Goal: Task Accomplishment & Management: Use online tool/utility

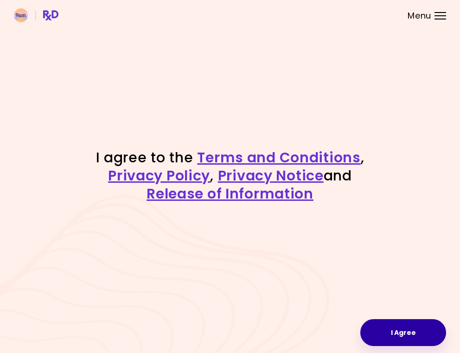
click at [401, 337] on button "I Agree" at bounding box center [403, 332] width 86 height 27
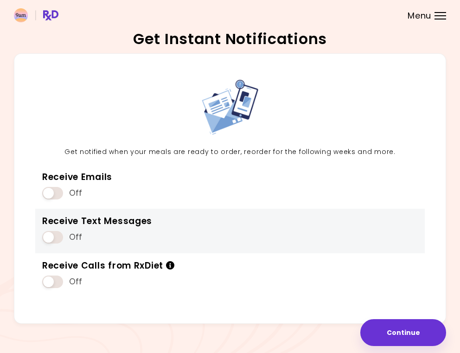
click at [57, 240] on span at bounding box center [52, 237] width 21 height 13
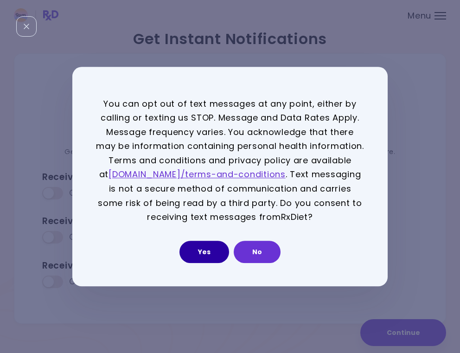
click at [214, 251] on button "Yes" at bounding box center [205, 252] width 50 height 22
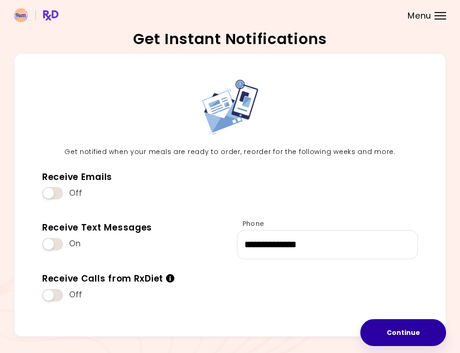
click at [416, 327] on button "Continue" at bounding box center [403, 332] width 86 height 27
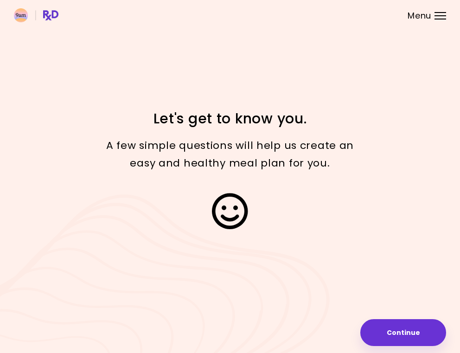
click at [402, 349] on div "Focusable invisible element Let's get to know you. A few simple questions will …" at bounding box center [230, 176] width 460 height 353
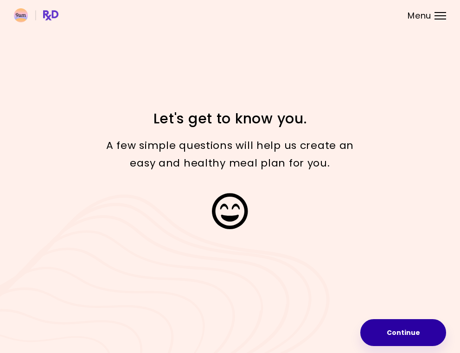
click at [400, 336] on button "Continue" at bounding box center [403, 332] width 86 height 27
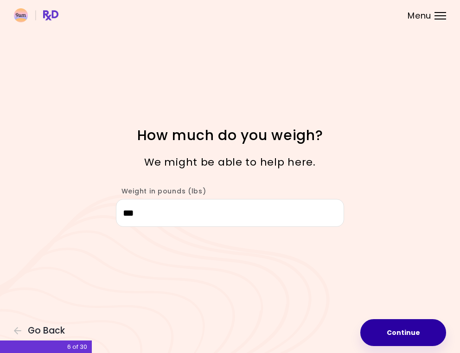
click at [394, 334] on button "Continue" at bounding box center [403, 332] width 86 height 27
select select "****"
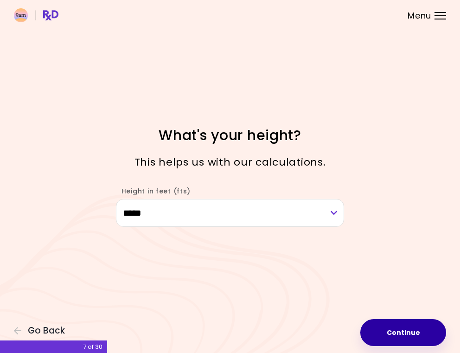
click at [394, 334] on button "Continue" at bounding box center [403, 332] width 86 height 27
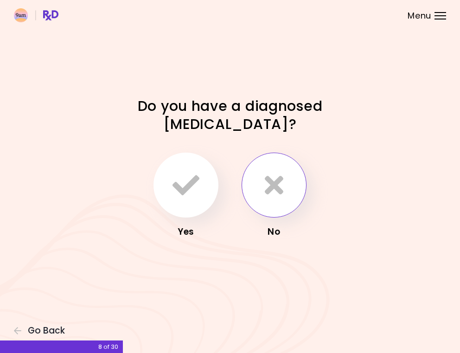
click at [278, 188] on icon "button" at bounding box center [274, 185] width 19 height 27
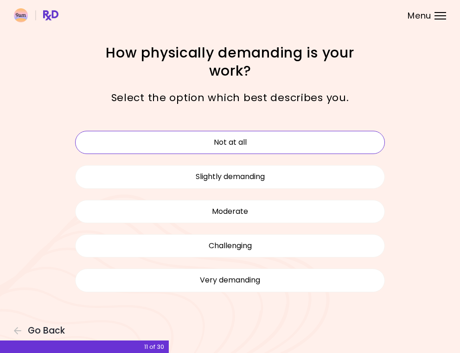
click at [234, 142] on button "Not at all" at bounding box center [230, 142] width 310 height 23
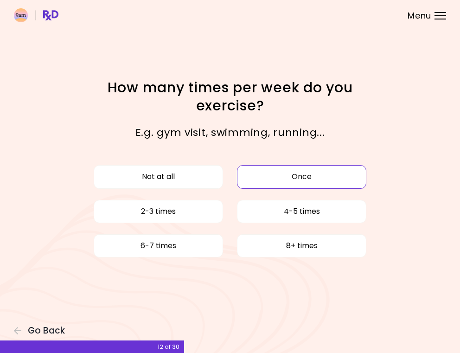
click at [307, 176] on button "Once" at bounding box center [301, 176] width 129 height 23
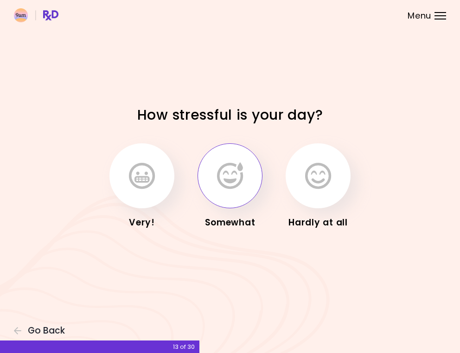
click at [241, 188] on icon "button" at bounding box center [230, 175] width 26 height 27
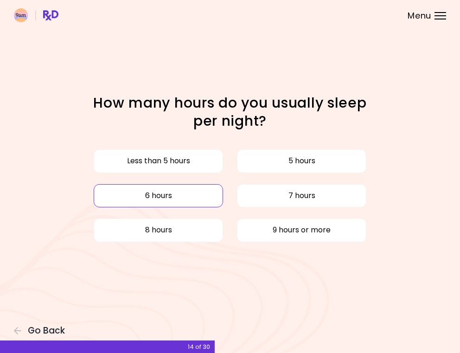
click at [200, 190] on button "6 hours" at bounding box center [158, 195] width 129 height 23
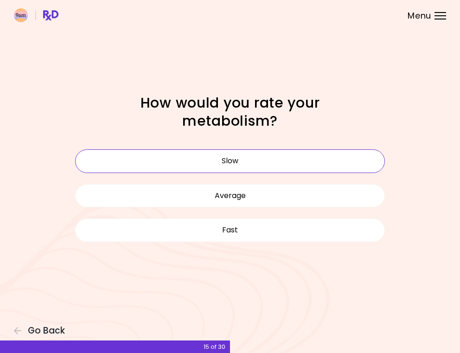
click at [231, 164] on button "Slow" at bounding box center [230, 160] width 310 height 23
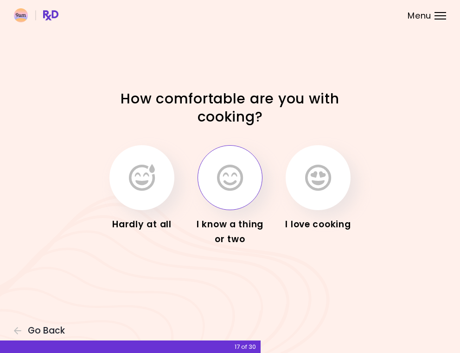
click at [232, 176] on icon "button" at bounding box center [230, 177] width 26 height 27
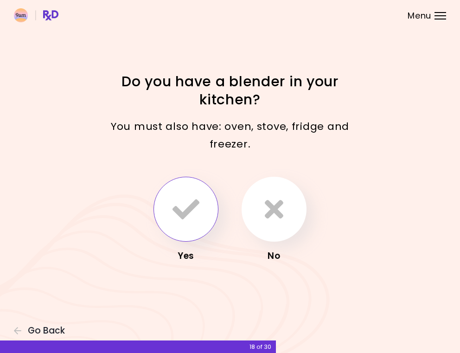
click at [187, 209] on icon "button" at bounding box center [186, 209] width 27 height 27
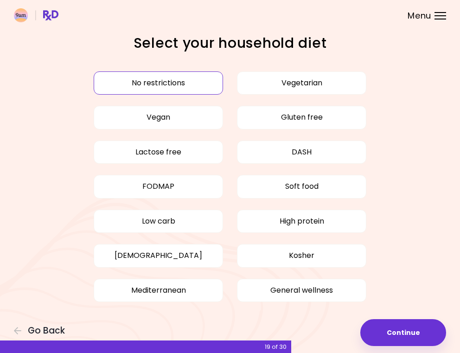
click at [161, 81] on button "No restrictions" at bounding box center [158, 82] width 129 height 23
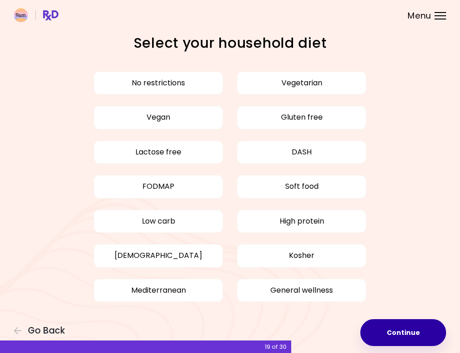
click at [405, 334] on button "Continue" at bounding box center [403, 332] width 86 height 27
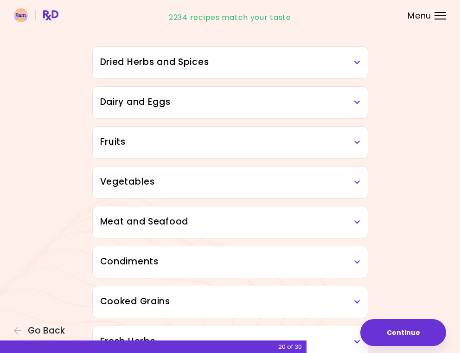
scroll to position [71, 0]
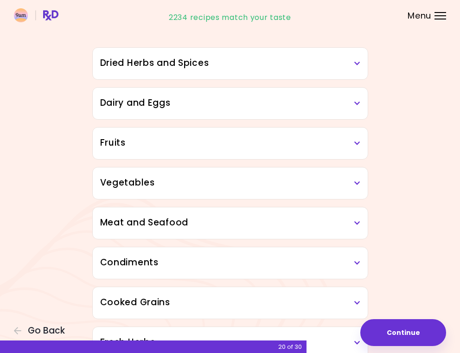
click at [356, 62] on icon at bounding box center [357, 63] width 6 height 6
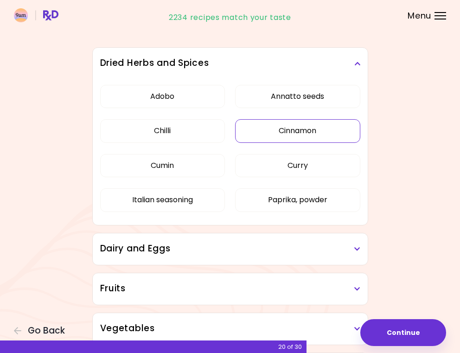
click at [314, 129] on button "Cinnamon" at bounding box center [297, 130] width 125 height 23
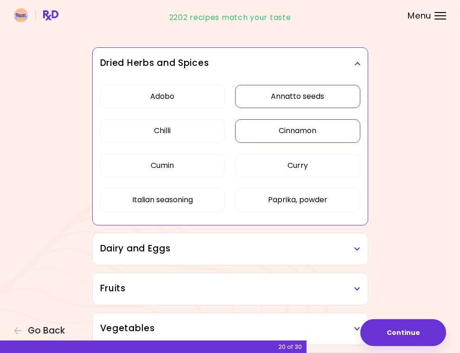
click at [315, 98] on button "Annatto seeds" at bounding box center [297, 96] width 125 height 23
click at [333, 248] on h3 "Dairy and Eggs" at bounding box center [230, 248] width 260 height 13
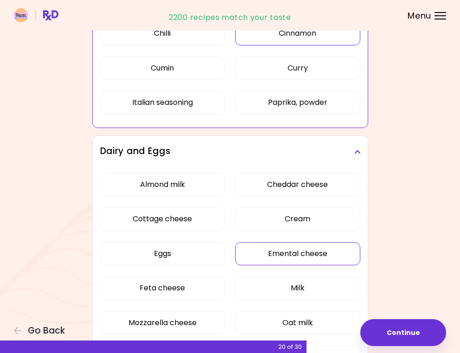
scroll to position [173, 0]
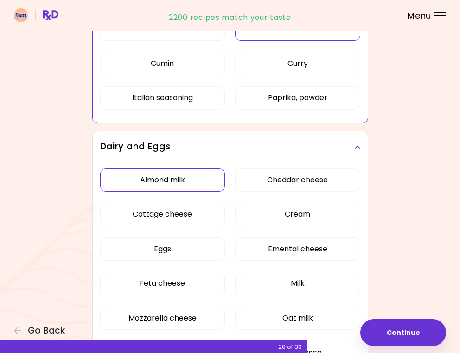
click at [186, 180] on div "Almond milk Cheddar cheese Cottage cheese Cream Eggs Emental cheese Feta cheese…" at bounding box center [230, 304] width 260 height 283
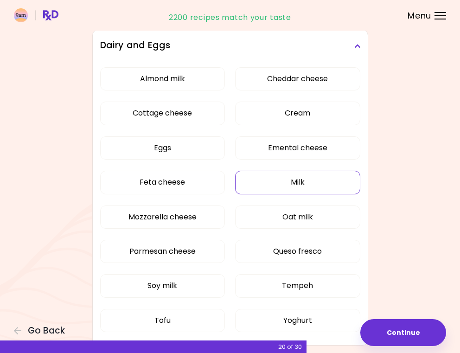
scroll to position [127, 0]
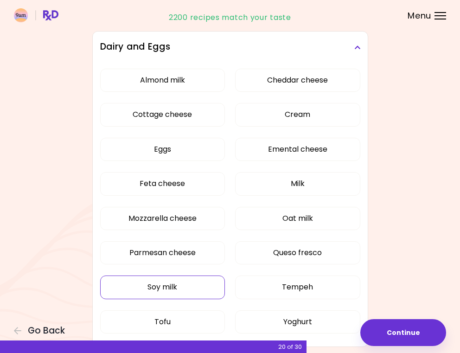
click at [161, 293] on button "Soy milk" at bounding box center [162, 287] width 125 height 23
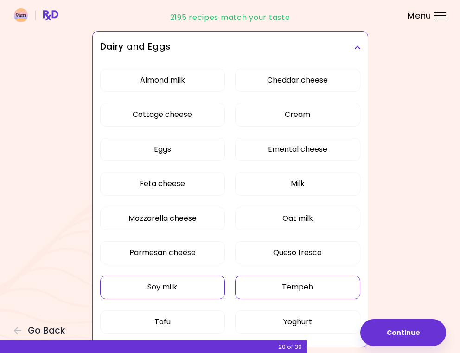
click at [307, 294] on button "Tempeh" at bounding box center [297, 287] width 125 height 23
click at [294, 220] on button "Oat milk" at bounding box center [297, 218] width 125 height 23
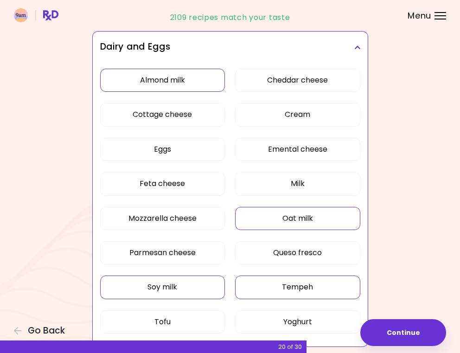
click at [167, 79] on button "Almond milk" at bounding box center [162, 80] width 125 height 23
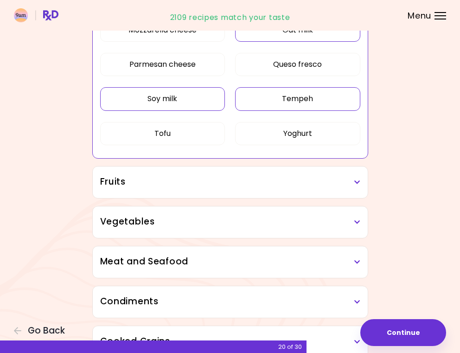
scroll to position [341, 0]
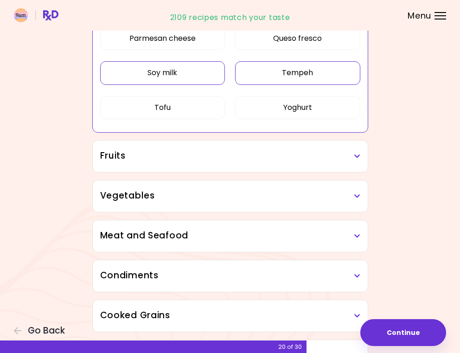
click at [357, 156] on icon at bounding box center [357, 156] width 6 height 6
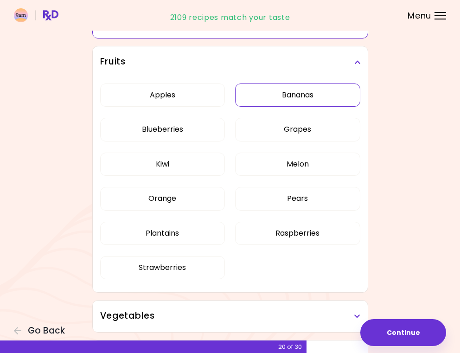
scroll to position [436, 0]
click at [353, 311] on h3 "Vegetables" at bounding box center [230, 315] width 260 height 13
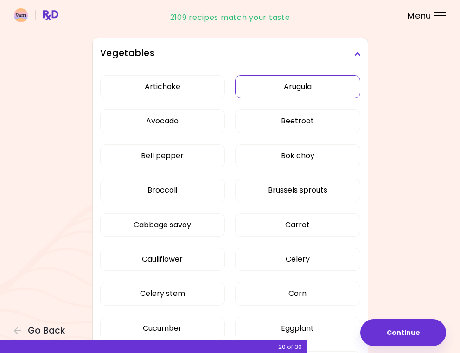
scroll to position [698, 0]
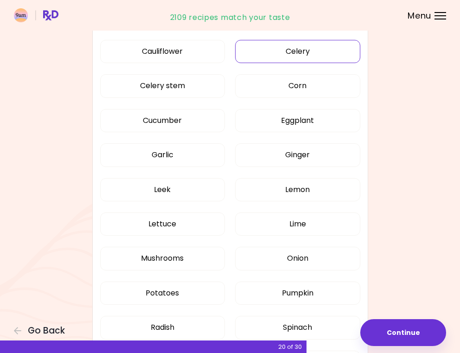
scroll to position [251, 0]
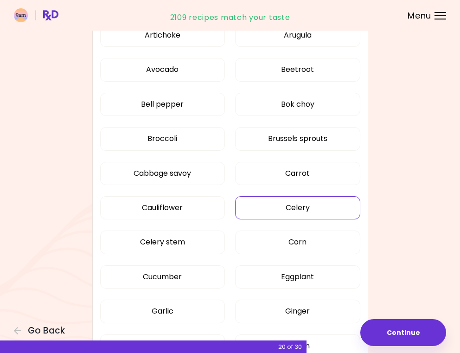
click at [300, 208] on button "Celery" at bounding box center [297, 207] width 125 height 23
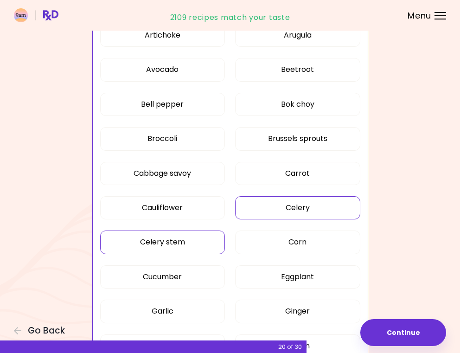
click at [171, 242] on button "Celery stem" at bounding box center [162, 242] width 125 height 23
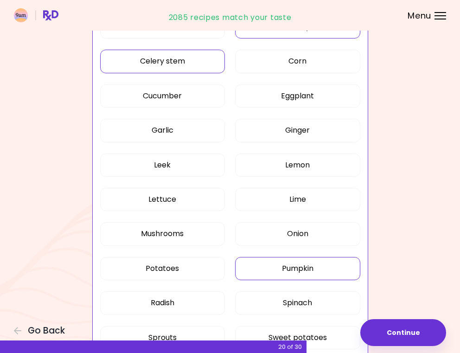
scroll to position [439, 0]
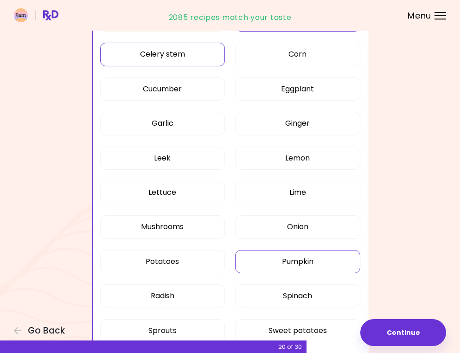
click at [297, 262] on button "Pumpkin" at bounding box center [297, 261] width 125 height 23
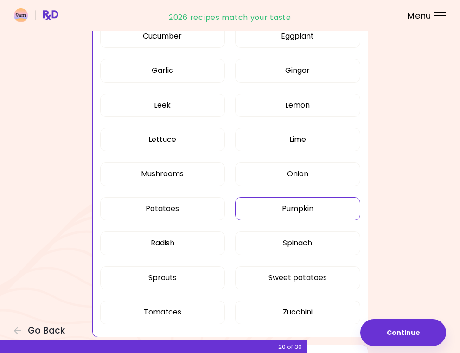
scroll to position [516, 0]
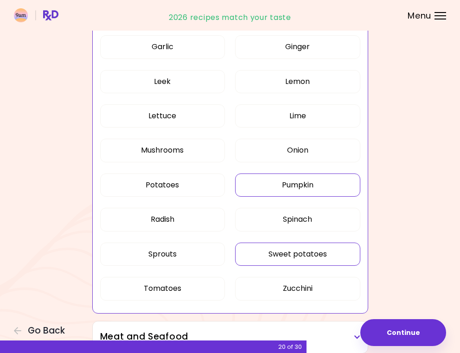
click at [286, 255] on button "Sweet potatoes" at bounding box center [297, 254] width 125 height 23
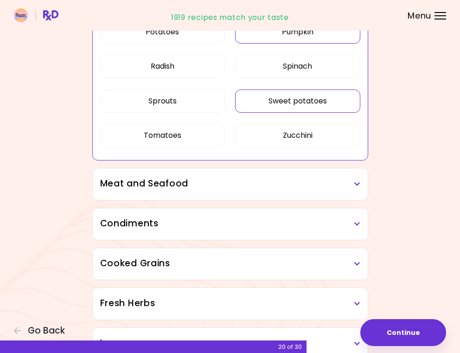
scroll to position [672, 0]
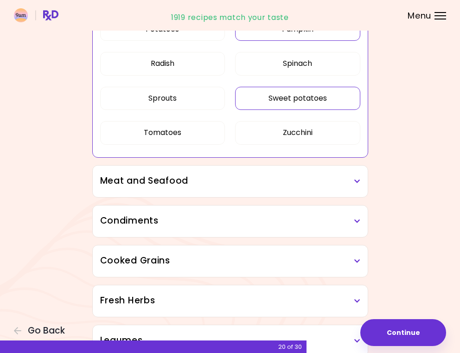
click at [359, 179] on icon at bounding box center [357, 181] width 6 height 6
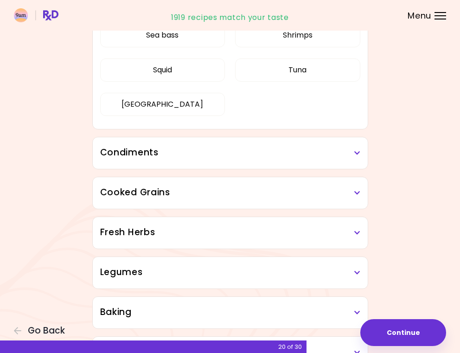
scroll to position [958, 0]
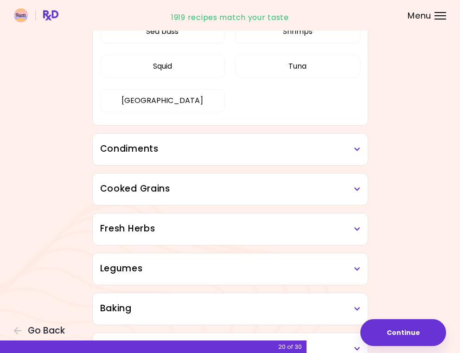
click at [359, 150] on icon at bounding box center [357, 149] width 6 height 6
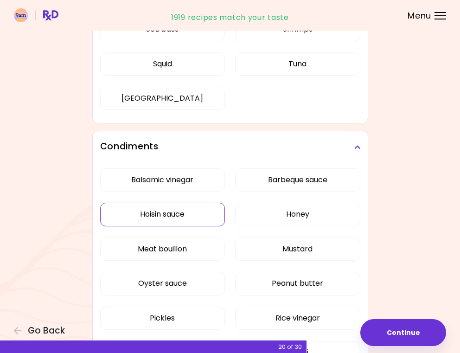
scroll to position [960, 0]
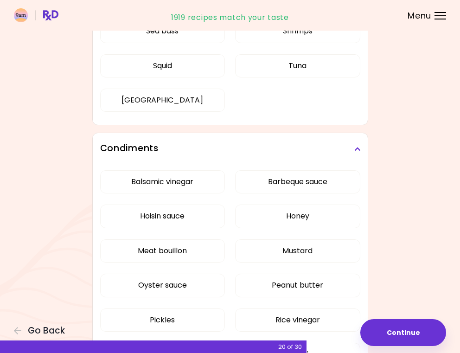
click at [293, 213] on div "Balsamic vinegar Barbeque sauce Hoisin sauce Honey Meat bouillon Mustard Oyster…" at bounding box center [230, 289] width 260 height 249
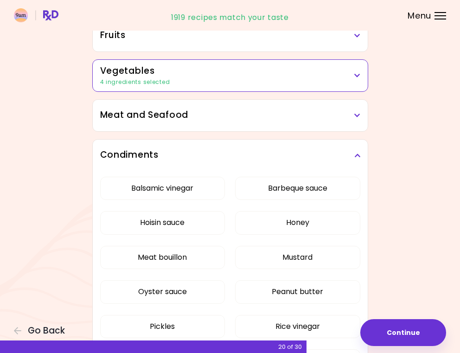
scroll to position [172, 0]
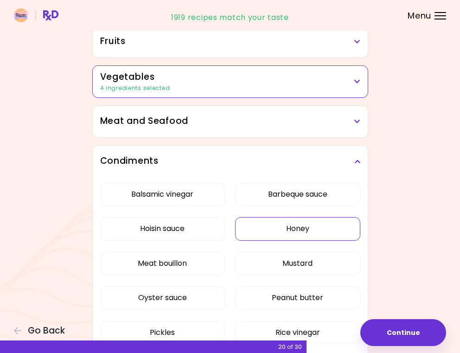
click at [296, 236] on button "Honey" at bounding box center [297, 228] width 125 height 23
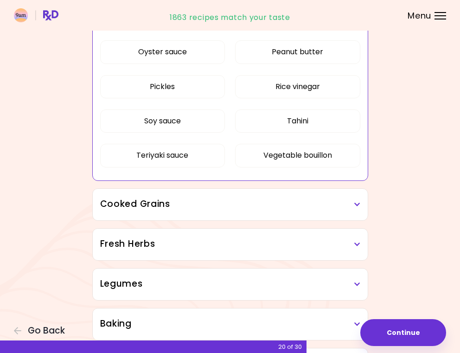
scroll to position [420, 0]
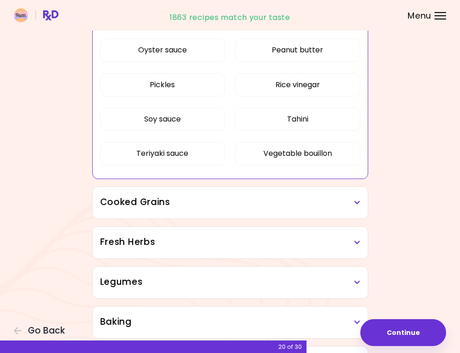
click at [335, 200] on h3 "Cooked Grains" at bounding box center [230, 202] width 260 height 13
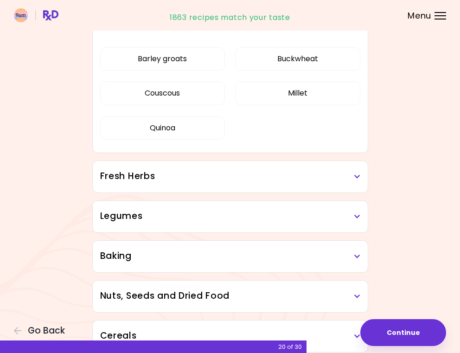
scroll to position [617, 0]
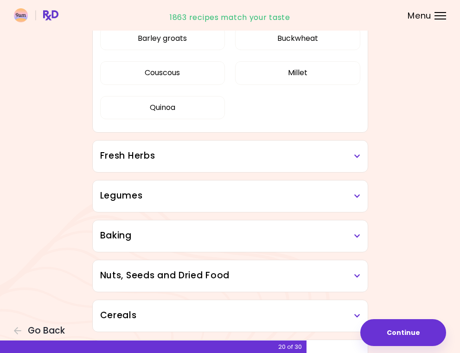
click at [317, 158] on h3 "Fresh Herbs" at bounding box center [230, 155] width 260 height 13
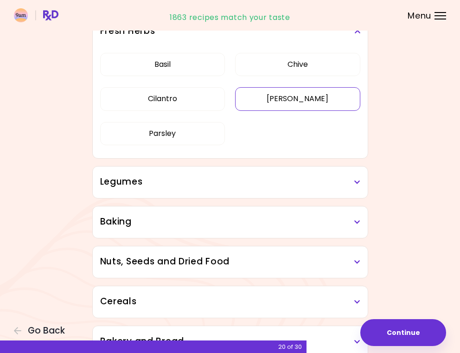
scroll to position [368, 0]
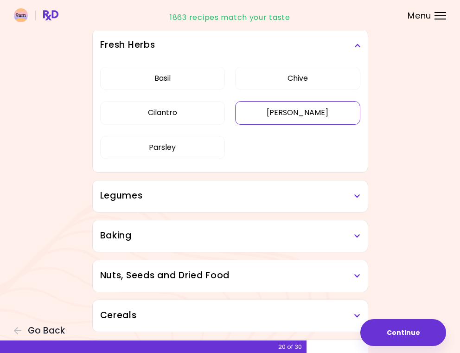
click at [291, 111] on button "[PERSON_NAME]" at bounding box center [297, 112] width 125 height 23
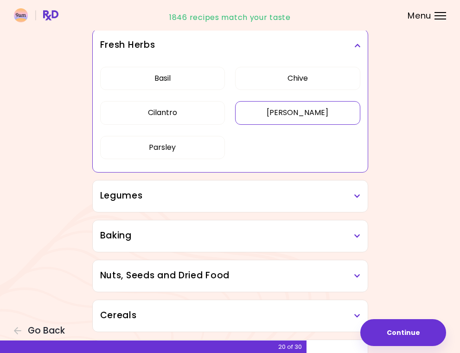
click at [291, 201] on h3 "Legumes" at bounding box center [230, 195] width 260 height 13
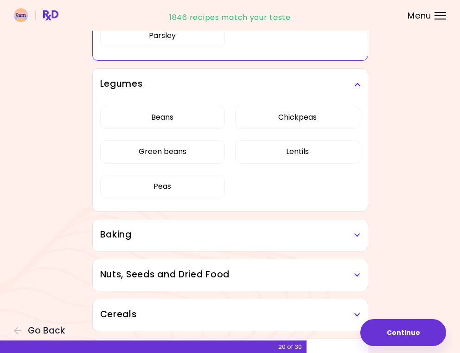
scroll to position [480, 0]
click at [324, 234] on h3 "Baking" at bounding box center [230, 234] width 260 height 13
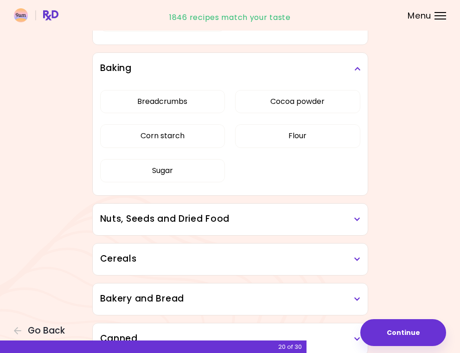
scroll to position [661, 0]
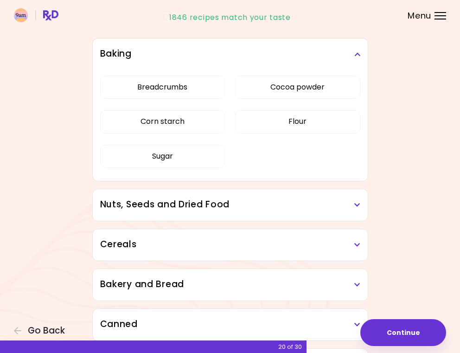
click at [321, 206] on h3 "Nuts, Seeds and Dried Food" at bounding box center [230, 204] width 260 height 13
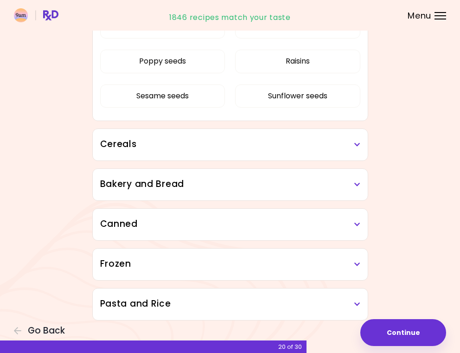
click at [179, 121] on div "Chia seeds Coconut Dried prunes Flaxseed Nuts Peanuts Poppy seeds Raisins Sesam…" at bounding box center [230, 31] width 260 height 180
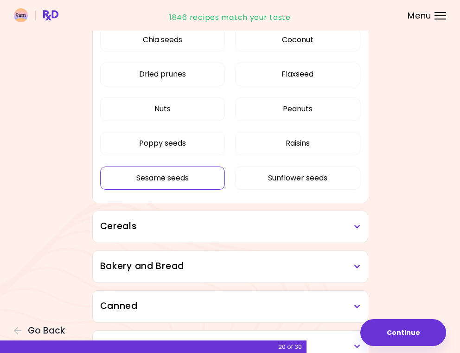
scroll to position [475, 0]
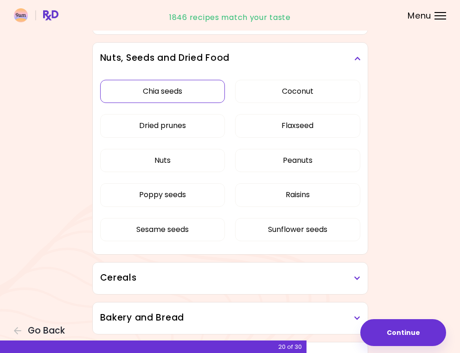
click at [161, 93] on button "Chia seeds" at bounding box center [162, 91] width 125 height 23
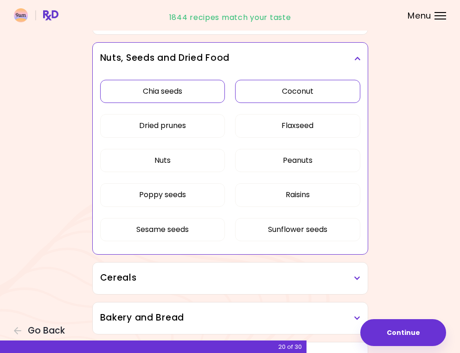
click at [285, 91] on button "Coconut" at bounding box center [297, 91] width 125 height 23
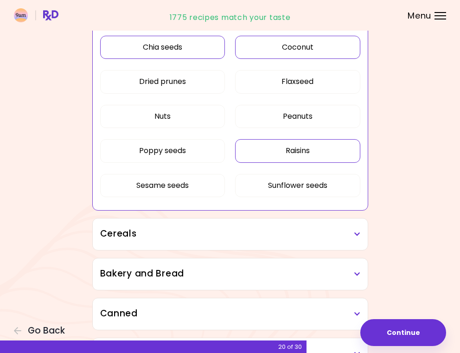
scroll to position [540, 0]
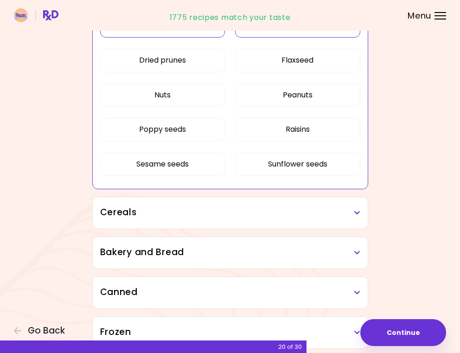
click at [356, 212] on icon at bounding box center [357, 213] width 6 height 6
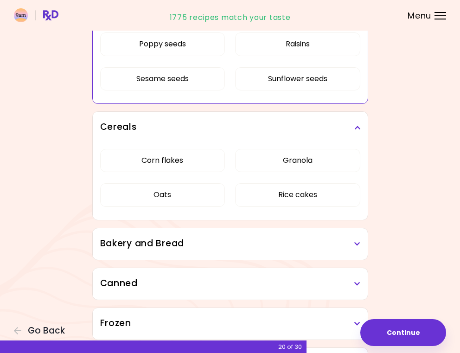
scroll to position [629, 0]
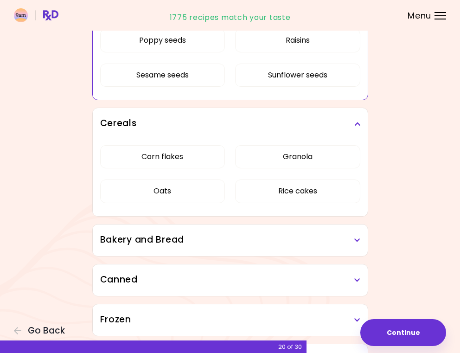
click at [355, 238] on icon at bounding box center [357, 240] width 6 height 6
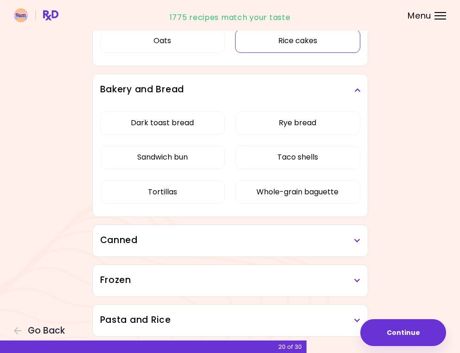
scroll to position [796, 0]
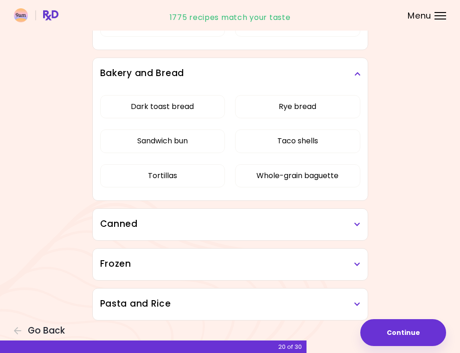
click at [350, 223] on h3 "Canned" at bounding box center [230, 224] width 260 height 13
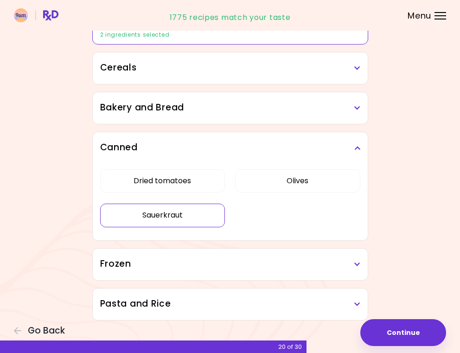
scroll to position [505, 0]
click at [156, 214] on button "Sauerkraut" at bounding box center [162, 215] width 125 height 23
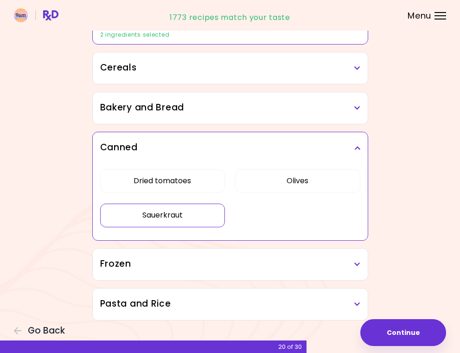
click at [235, 260] on h3 "Frozen" at bounding box center [230, 263] width 260 height 13
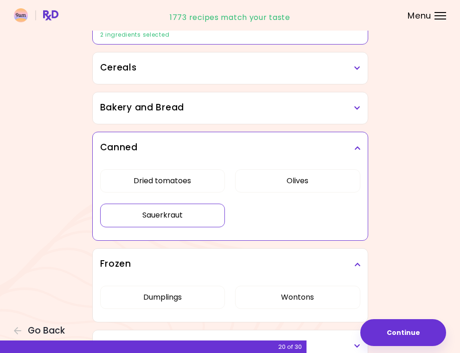
scroll to position [546, 0]
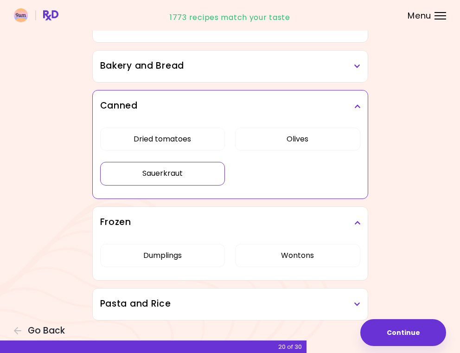
click at [174, 306] on h3 "Pasta and Rice" at bounding box center [230, 303] width 260 height 13
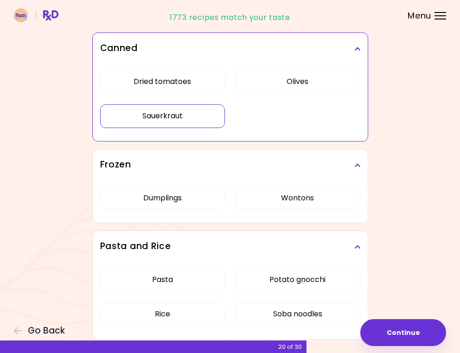
scroll to position [623, 0]
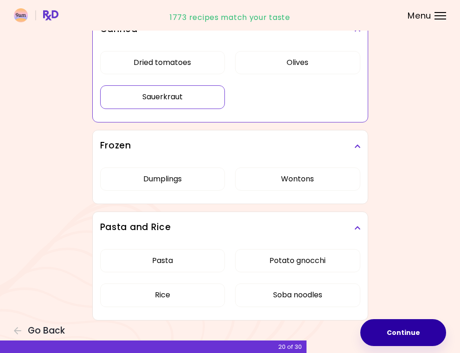
click at [395, 337] on button "Continue" at bounding box center [403, 332] width 86 height 27
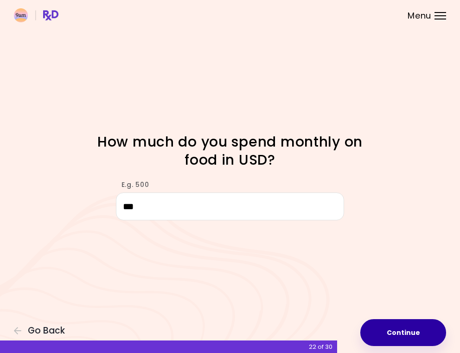
type input "***"
click at [422, 338] on button "Continue" at bounding box center [403, 332] width 86 height 27
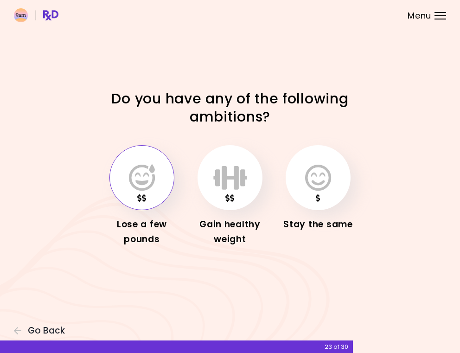
click at [145, 187] on icon "button" at bounding box center [142, 177] width 26 height 27
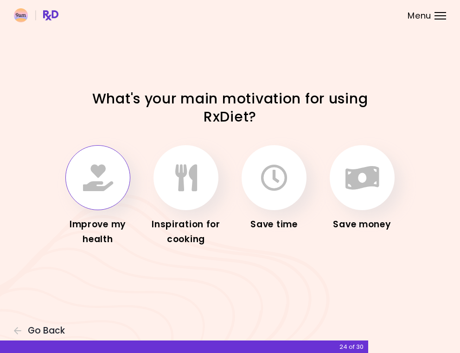
click at [107, 179] on icon "button" at bounding box center [98, 177] width 30 height 27
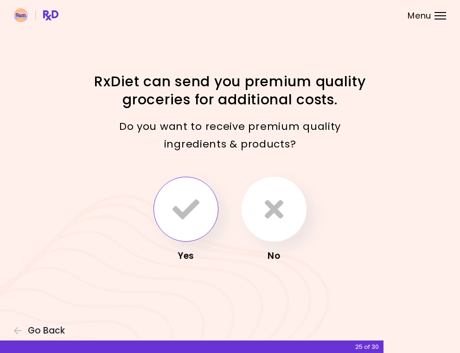
click at [198, 212] on icon "button" at bounding box center [186, 209] width 27 height 27
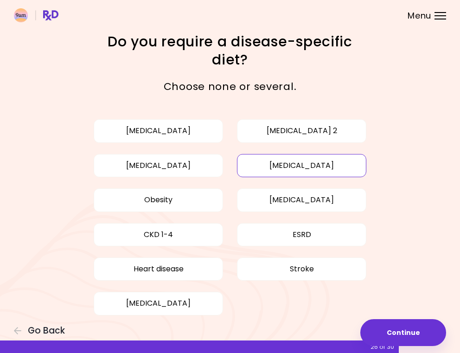
click at [282, 165] on button "[MEDICAL_DATA]" at bounding box center [301, 165] width 129 height 23
click at [154, 200] on button "Obesity" at bounding box center [158, 199] width 129 height 23
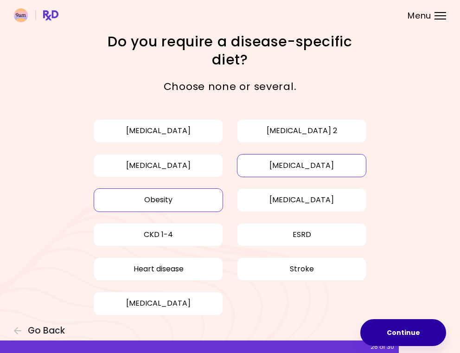
click at [422, 329] on button "Continue" at bounding box center [403, 332] width 86 height 27
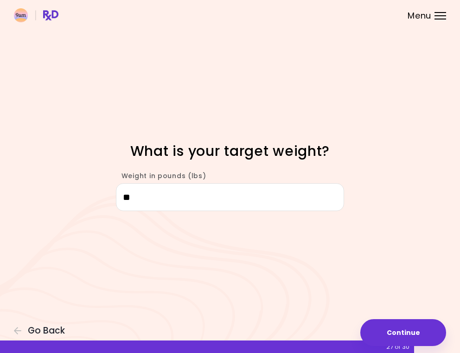
type input "***"
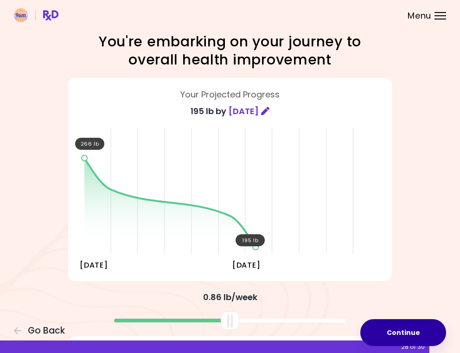
click at [394, 332] on button "Continue" at bounding box center [403, 332] width 86 height 27
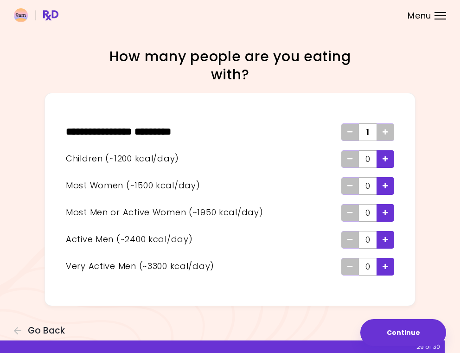
click at [384, 160] on icon "Add - Child" at bounding box center [386, 159] width 6 height 6
click at [385, 183] on icon "Add - Woman" at bounding box center [386, 186] width 6 height 6
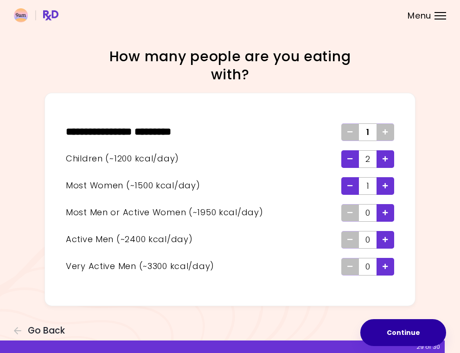
click at [411, 327] on button "Continue" at bounding box center [403, 332] width 86 height 27
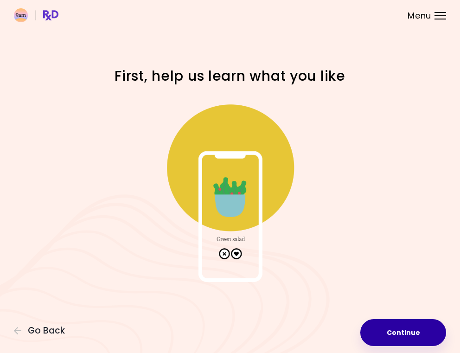
click at [399, 335] on button "Continue" at bounding box center [403, 332] width 86 height 27
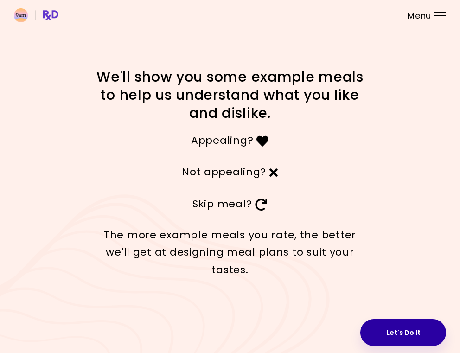
click at [399, 333] on button "Let's Do It" at bounding box center [403, 332] width 86 height 27
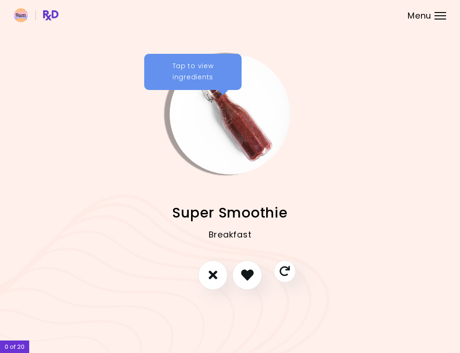
click at [192, 80] on div "Tap to view ingredients" at bounding box center [192, 72] width 97 height 36
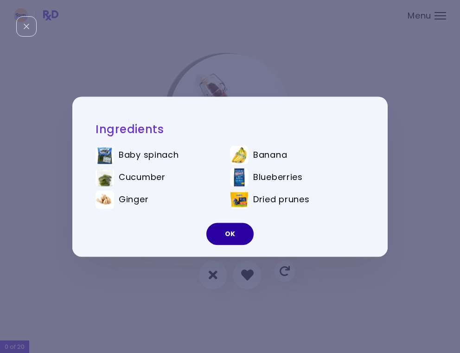
click at [239, 225] on button "OK" at bounding box center [229, 234] width 47 height 22
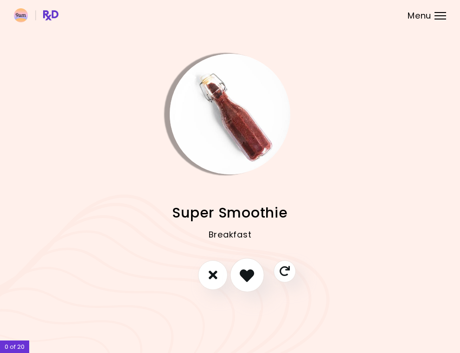
click at [248, 277] on icon "I like this recipe" at bounding box center [247, 275] width 14 height 14
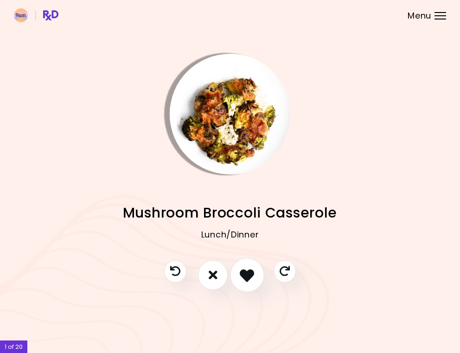
click at [253, 287] on button "I like this recipe" at bounding box center [247, 275] width 34 height 34
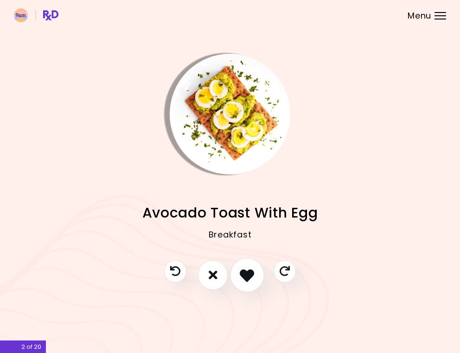
click at [253, 287] on button "I like this recipe" at bounding box center [247, 275] width 34 height 34
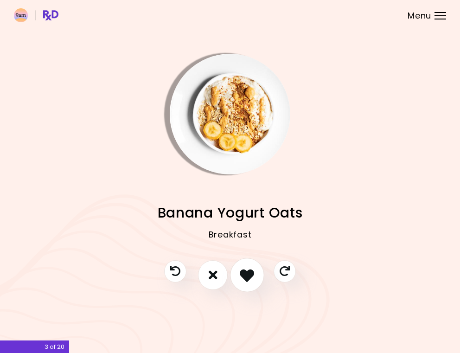
click at [253, 287] on button "I like this recipe" at bounding box center [247, 275] width 34 height 34
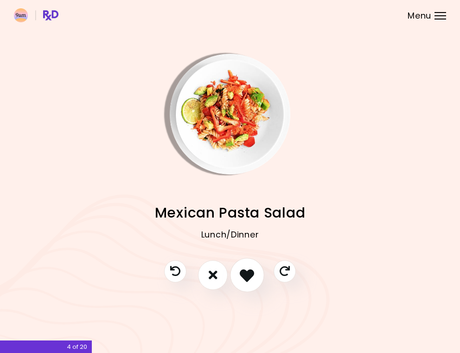
click at [251, 280] on icon "I like this recipe" at bounding box center [247, 275] width 14 height 14
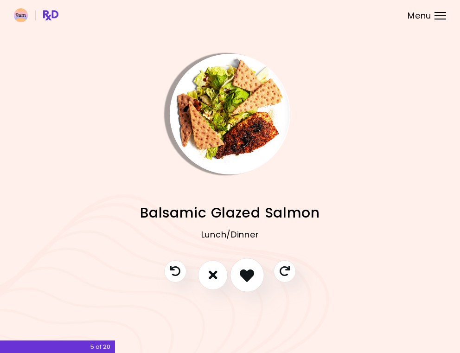
click at [251, 280] on icon "I like this recipe" at bounding box center [247, 275] width 14 height 14
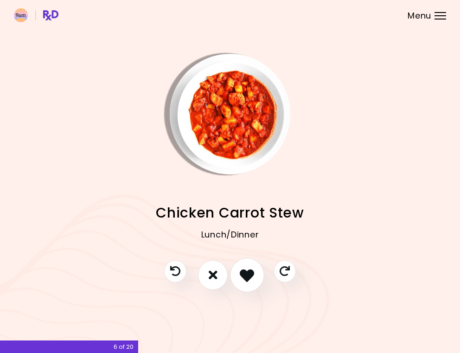
click at [251, 278] on icon "I like this recipe" at bounding box center [247, 275] width 14 height 14
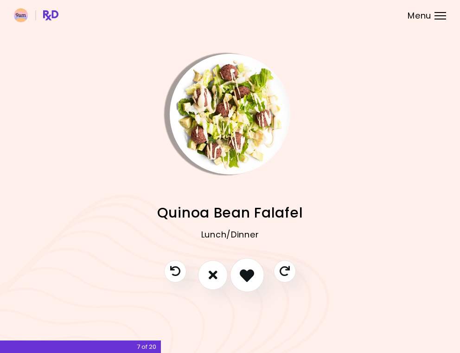
click at [251, 280] on icon "I like this recipe" at bounding box center [247, 275] width 14 height 14
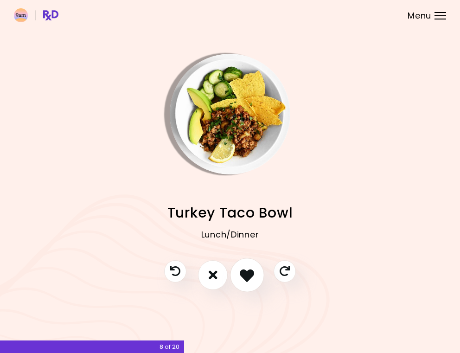
click at [251, 280] on icon "I like this recipe" at bounding box center [247, 275] width 14 height 14
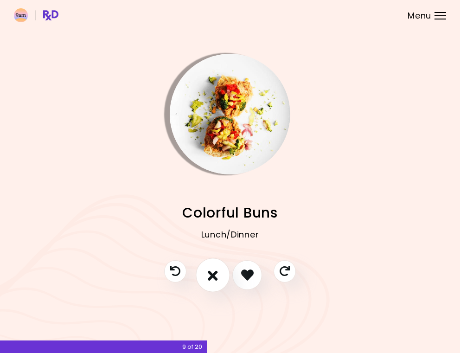
click at [215, 278] on icon "I don't like this recipe" at bounding box center [213, 275] width 10 height 14
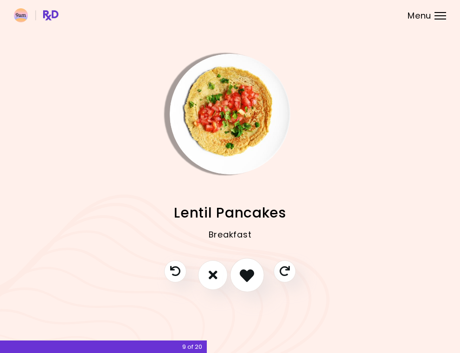
click at [244, 275] on icon "I like this recipe" at bounding box center [247, 275] width 14 height 14
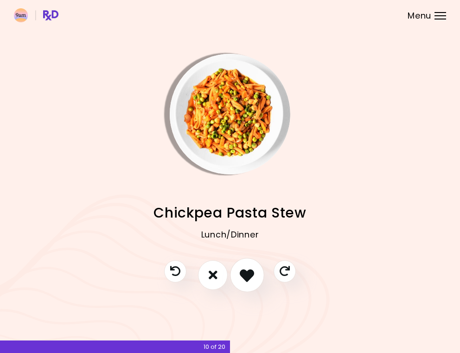
click at [247, 274] on icon "I like this recipe" at bounding box center [247, 275] width 14 height 14
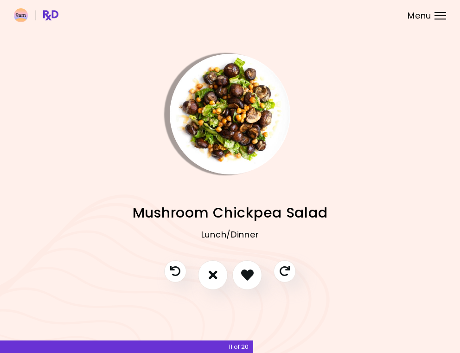
click at [441, 15] on div "Menu" at bounding box center [441, 15] width 12 height 7
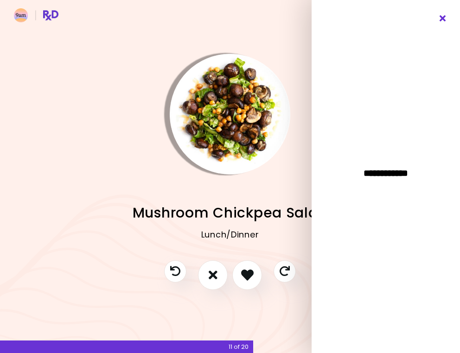
click at [440, 16] on icon "Close" at bounding box center [443, 18] width 9 height 6
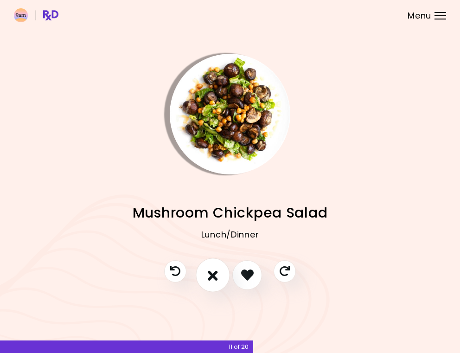
click at [219, 276] on button "I don't like this recipe" at bounding box center [213, 275] width 34 height 34
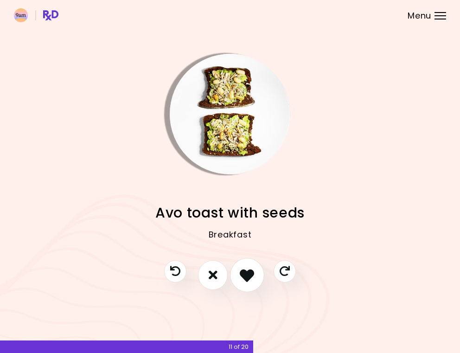
click at [246, 275] on icon "I like this recipe" at bounding box center [247, 275] width 14 height 14
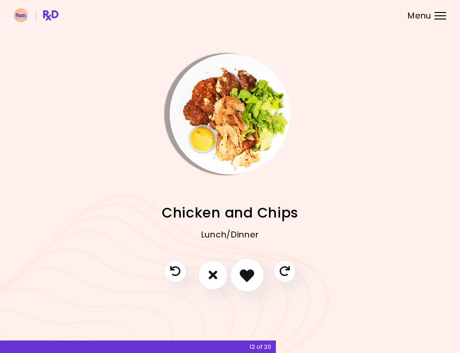
click at [246, 275] on icon "I like this recipe" at bounding box center [247, 275] width 14 height 14
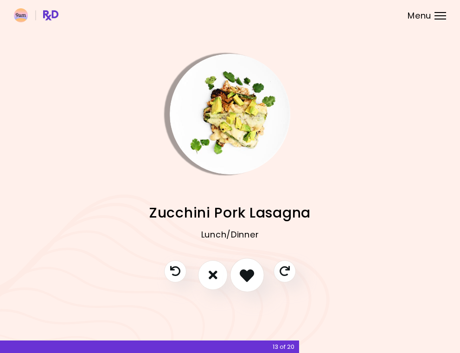
click at [246, 275] on icon "I like this recipe" at bounding box center [247, 275] width 14 height 14
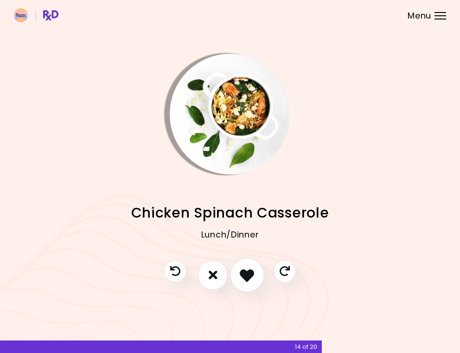
click at [246, 275] on icon "I like this recipe" at bounding box center [247, 275] width 14 height 14
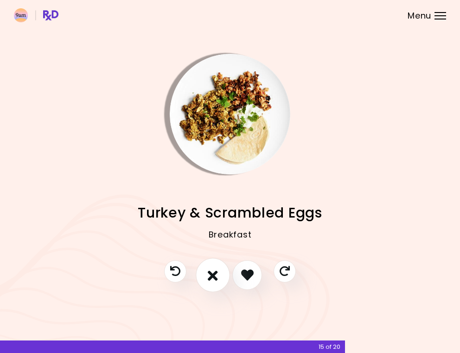
click at [219, 276] on button "I don't like this recipe" at bounding box center [213, 275] width 34 height 34
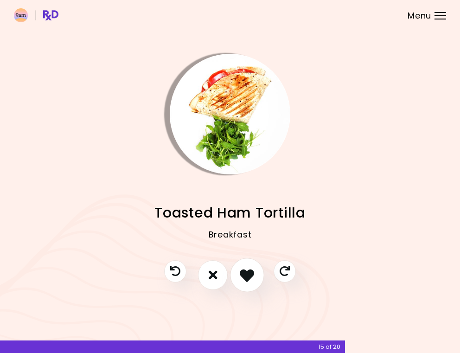
click at [243, 276] on icon "I like this recipe" at bounding box center [247, 275] width 14 height 14
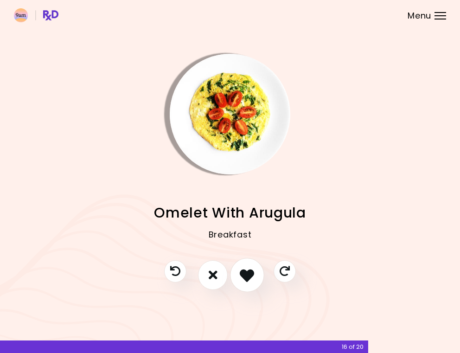
click at [243, 276] on icon "I like this recipe" at bounding box center [247, 275] width 14 height 14
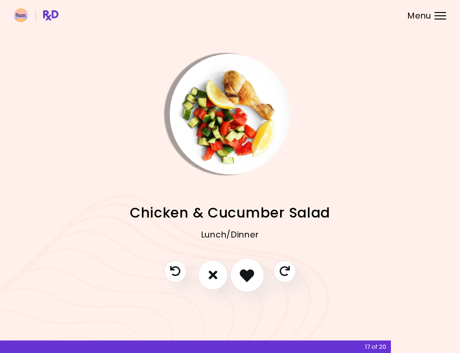
click at [246, 275] on icon "I like this recipe" at bounding box center [247, 275] width 14 height 14
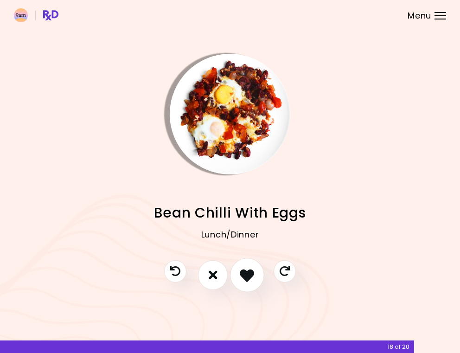
click at [246, 275] on icon "I like this recipe" at bounding box center [247, 275] width 14 height 14
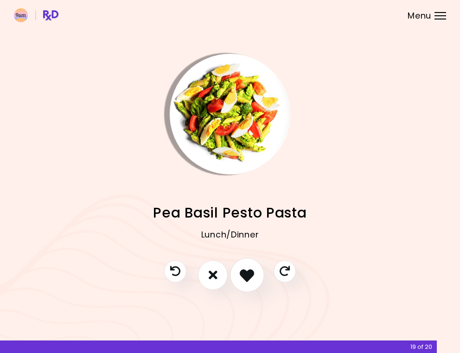
click at [246, 275] on icon "I like this recipe" at bounding box center [247, 275] width 14 height 14
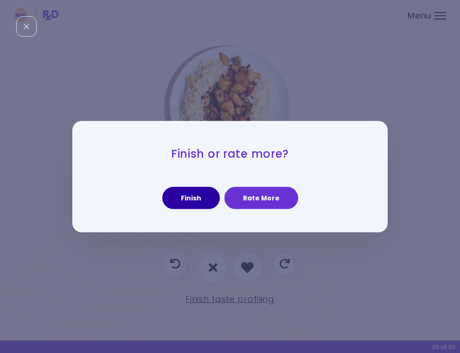
click at [201, 200] on button "Finish" at bounding box center [191, 198] width 58 height 22
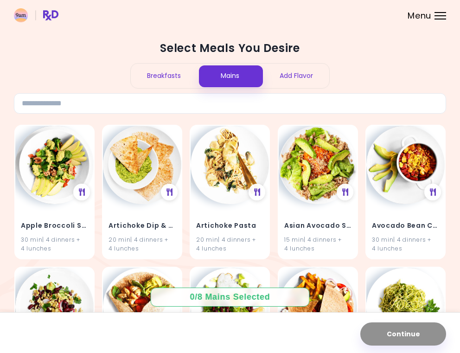
drag, startPoint x: 167, startPoint y: 84, endPoint x: 167, endPoint y: 78, distance: 5.2
click at [167, 84] on div "Breakfasts" at bounding box center [164, 76] width 66 height 25
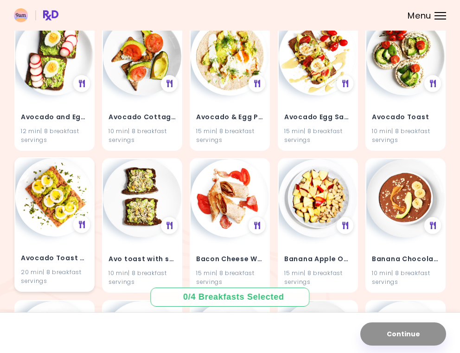
scroll to position [114, 0]
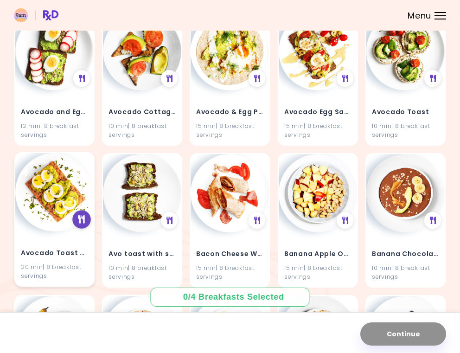
click at [80, 221] on icon at bounding box center [81, 220] width 7 height 8
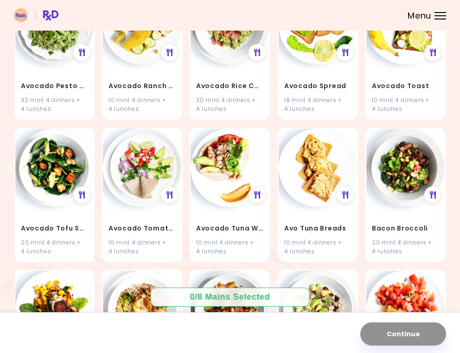
scroll to position [431, 0]
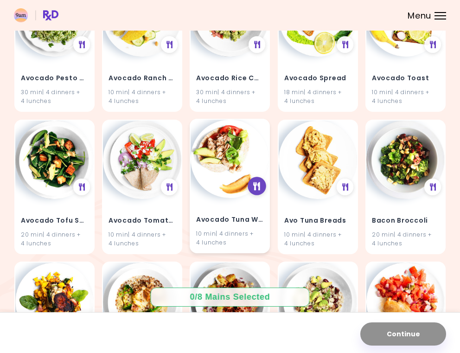
click at [262, 184] on div at bounding box center [257, 186] width 19 height 19
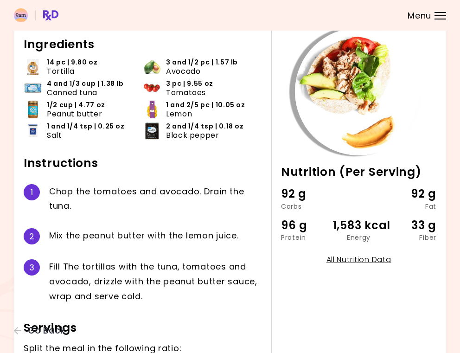
scroll to position [135, 0]
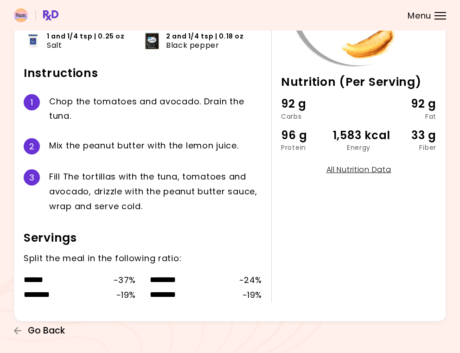
click at [44, 331] on span "Go Back" at bounding box center [46, 331] width 37 height 10
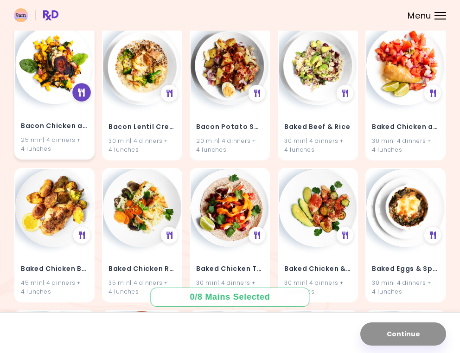
scroll to position [668, 0]
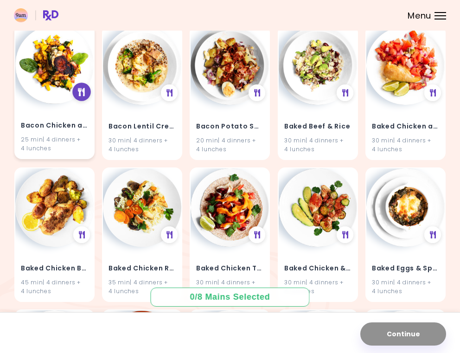
click at [76, 89] on div at bounding box center [81, 92] width 19 height 19
